Goal: Find specific page/section: Find specific page/section

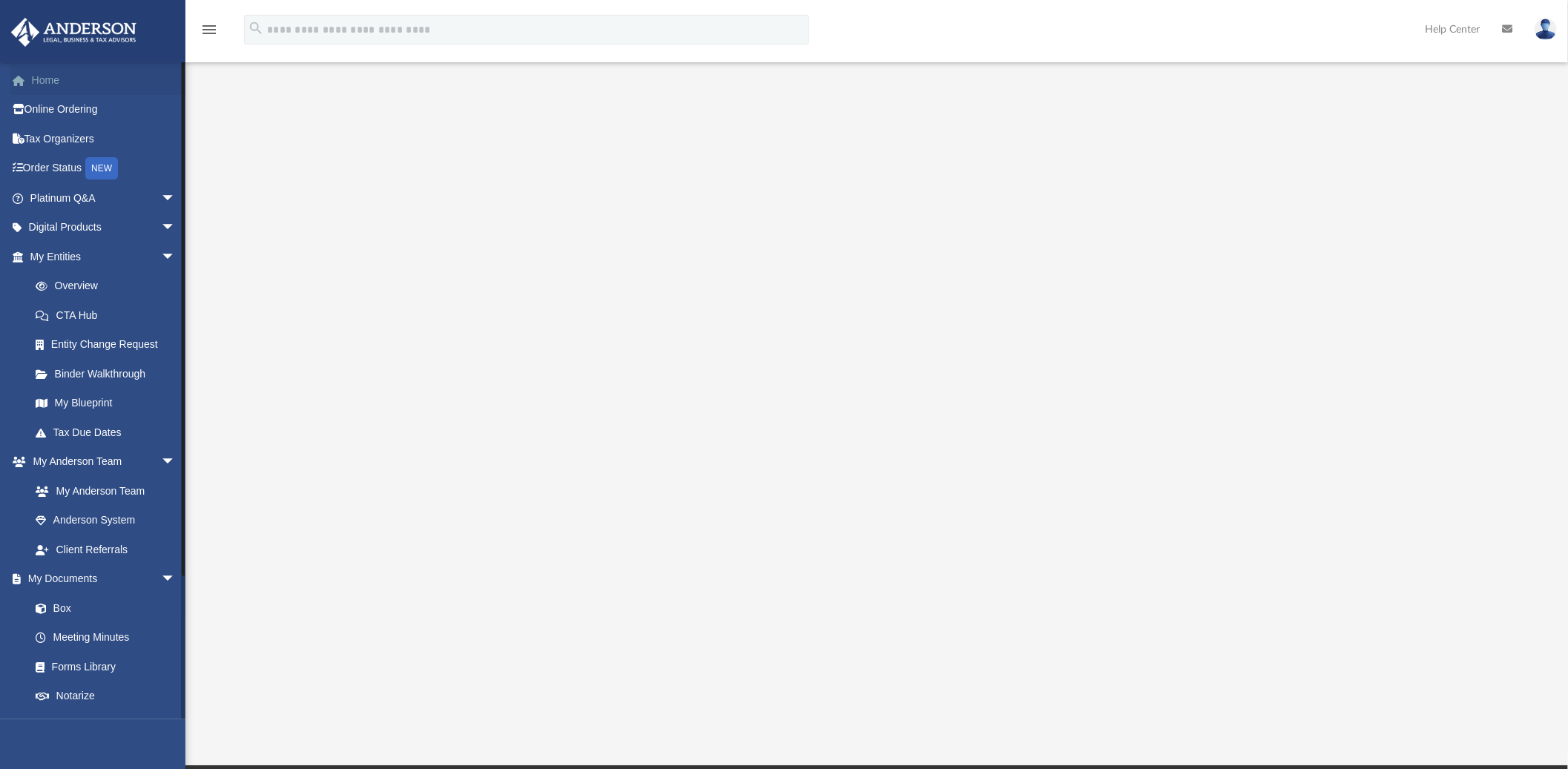
click at [55, 76] on link "Home" at bounding box center [104, 80] width 188 height 30
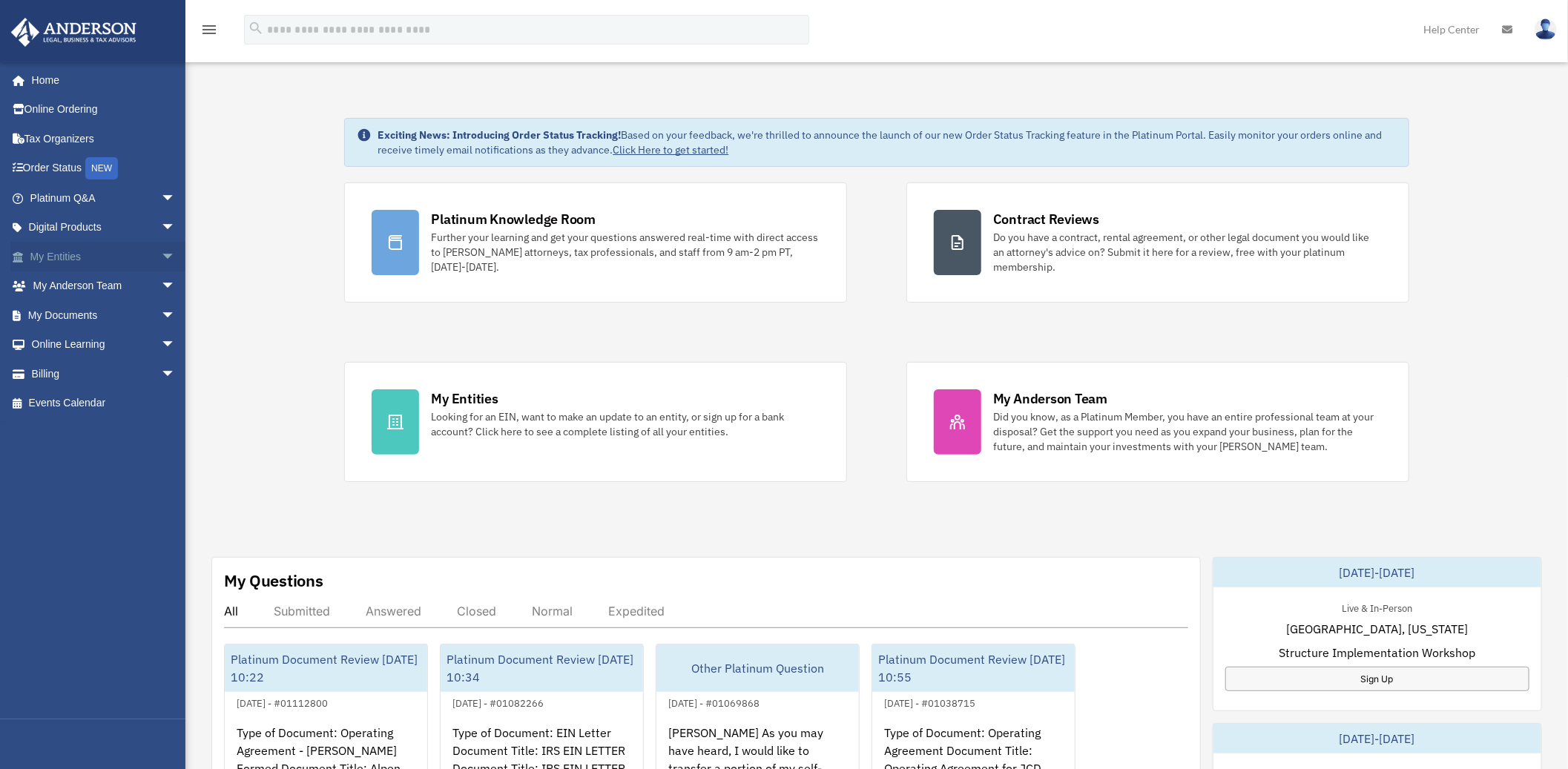
click at [161, 258] on span "arrow_drop_down" at bounding box center [176, 257] width 30 height 31
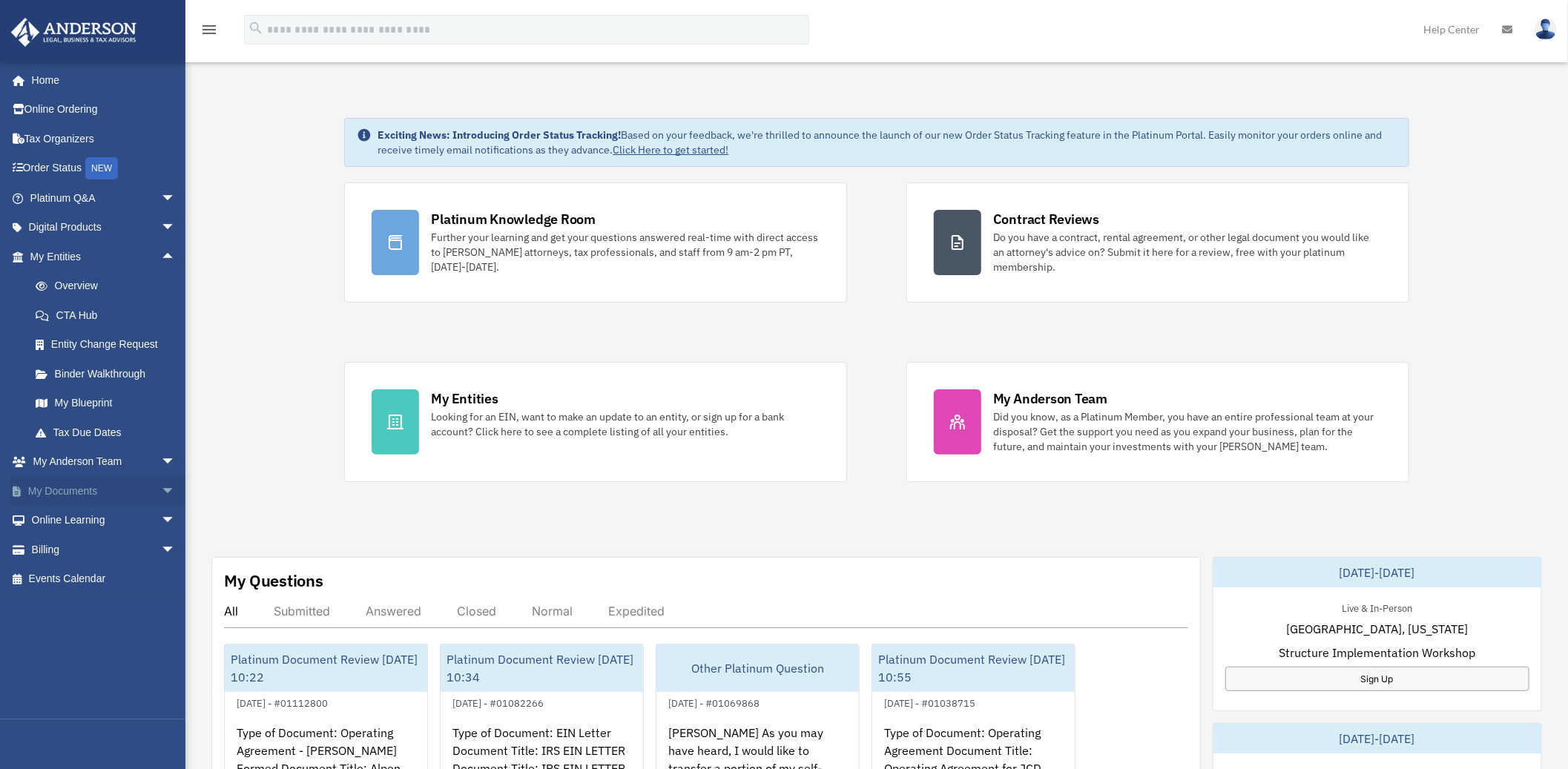
click at [161, 494] on span "arrow_drop_down" at bounding box center [176, 491] width 30 height 31
click at [86, 552] on link "Meeting Minutes" at bounding box center [110, 550] width 177 height 30
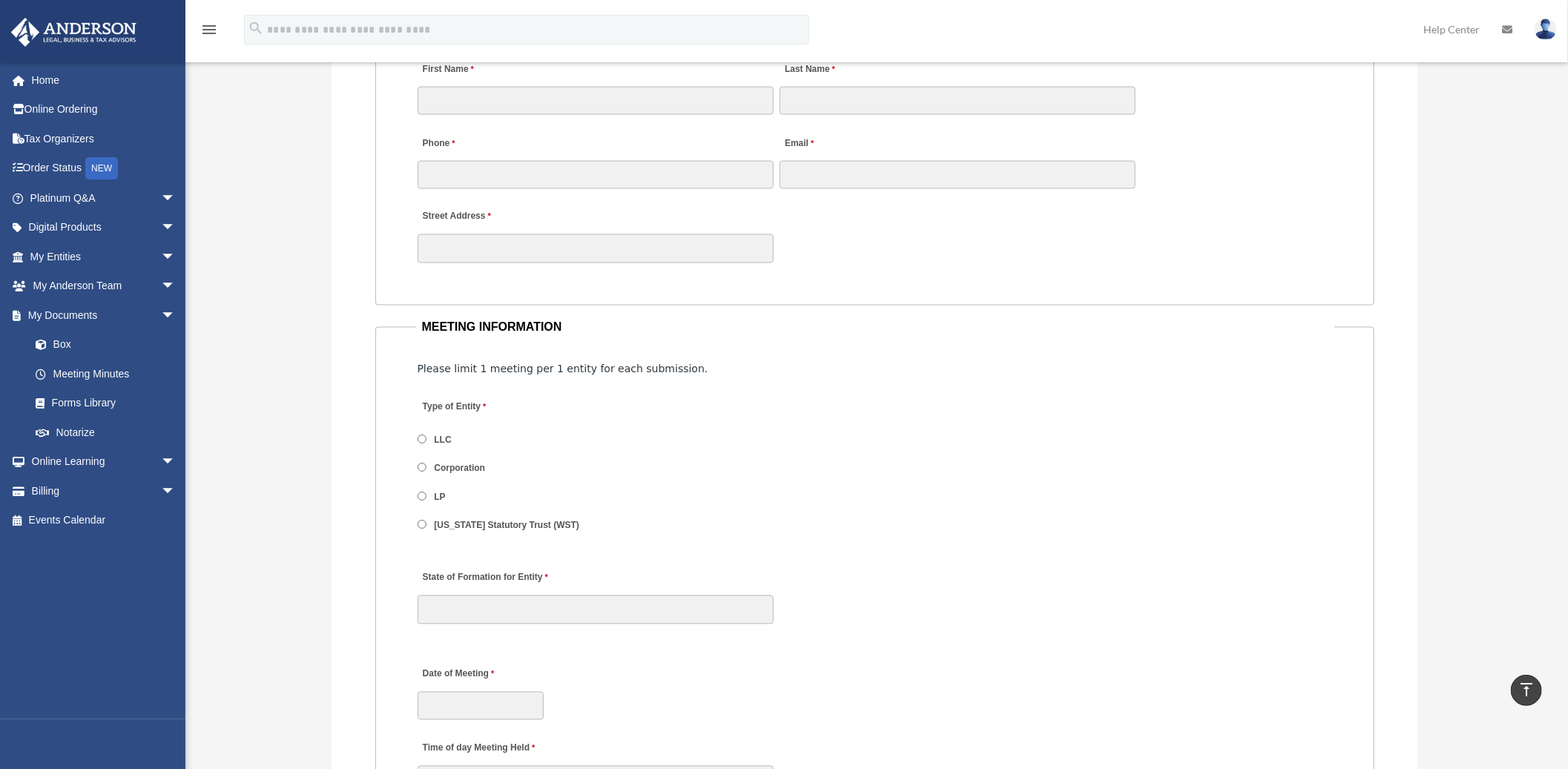
scroll to position [1813, 0]
